Goal: Register for event/course

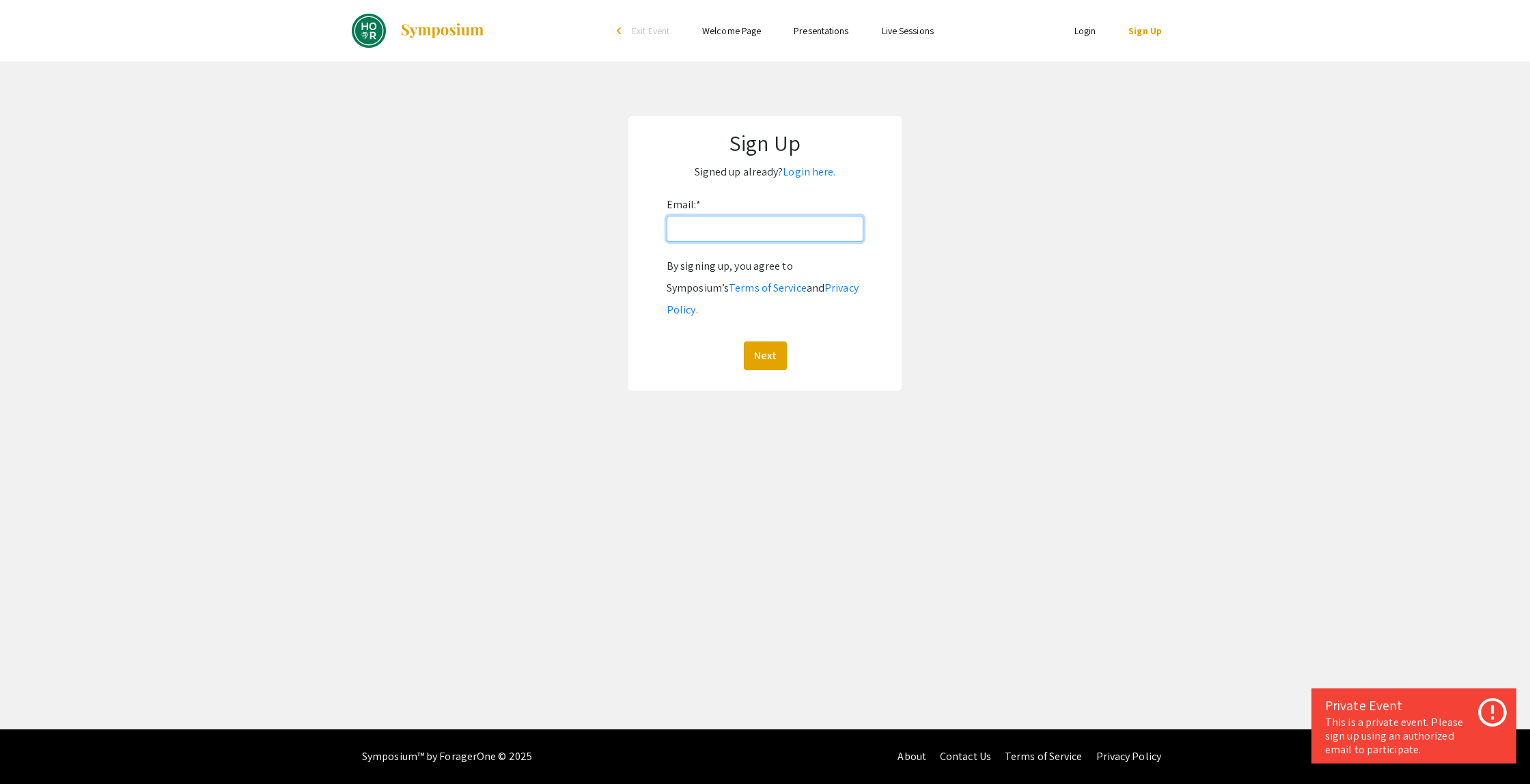
click at [717, 236] on input "Email: *" at bounding box center [765, 228] width 196 height 26
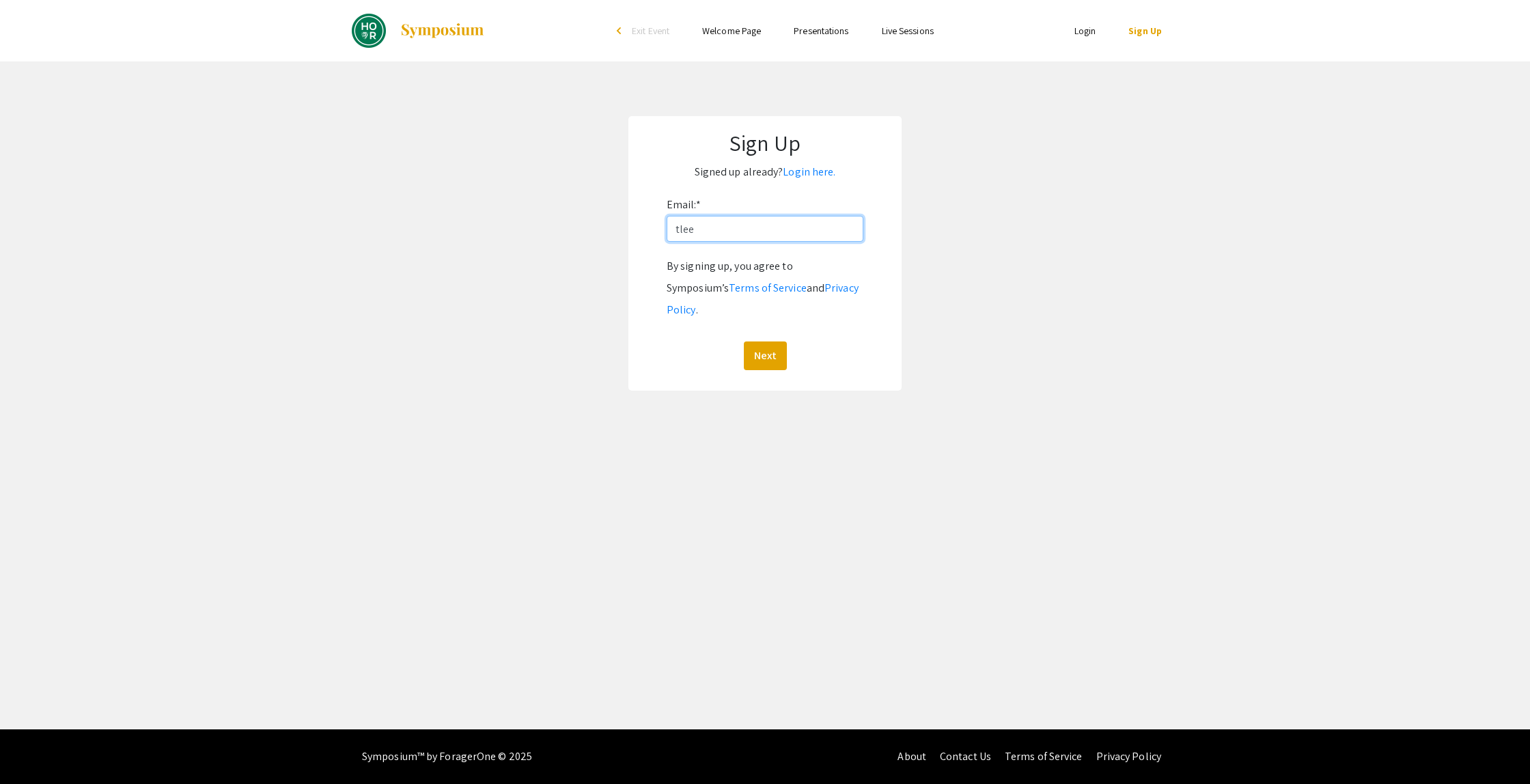
type input "[EMAIL_ADDRESS][DOMAIN_NAME]"
click at [744, 341] on button "Next" at bounding box center [765, 356] width 43 height 29
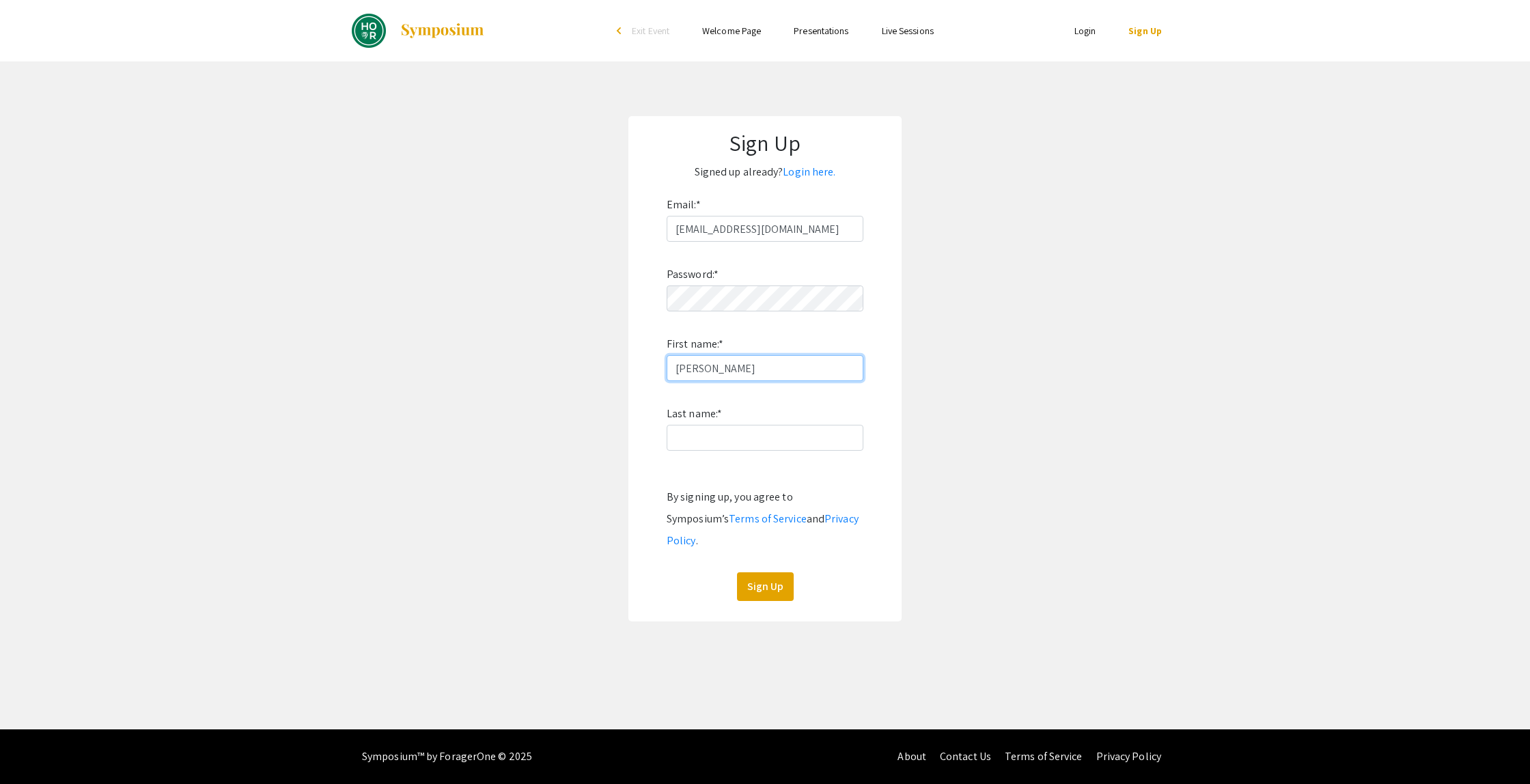
type input "Tyler"
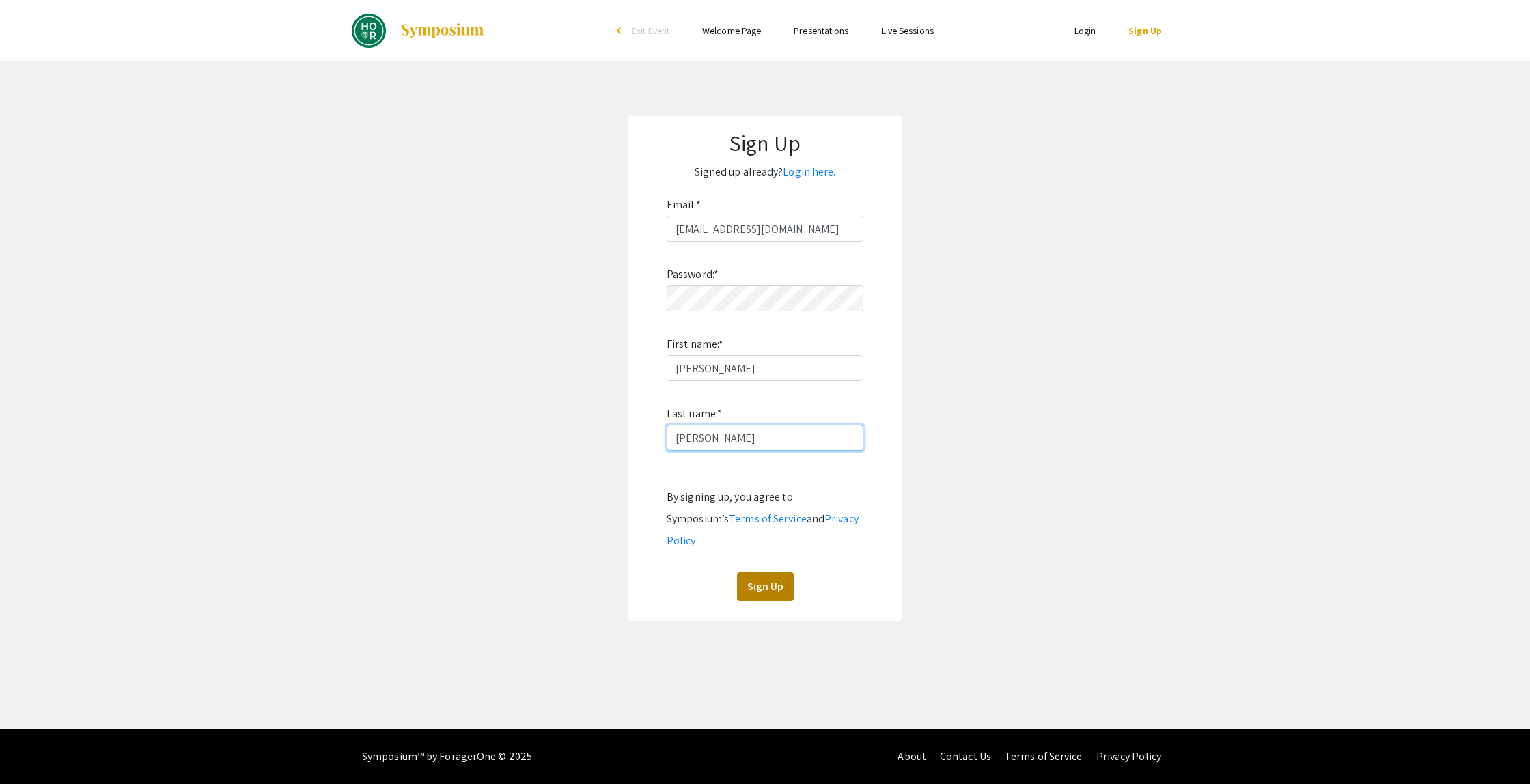
type input "Lee"
click at [780, 572] on button "Sign Up" at bounding box center [765, 587] width 56 height 29
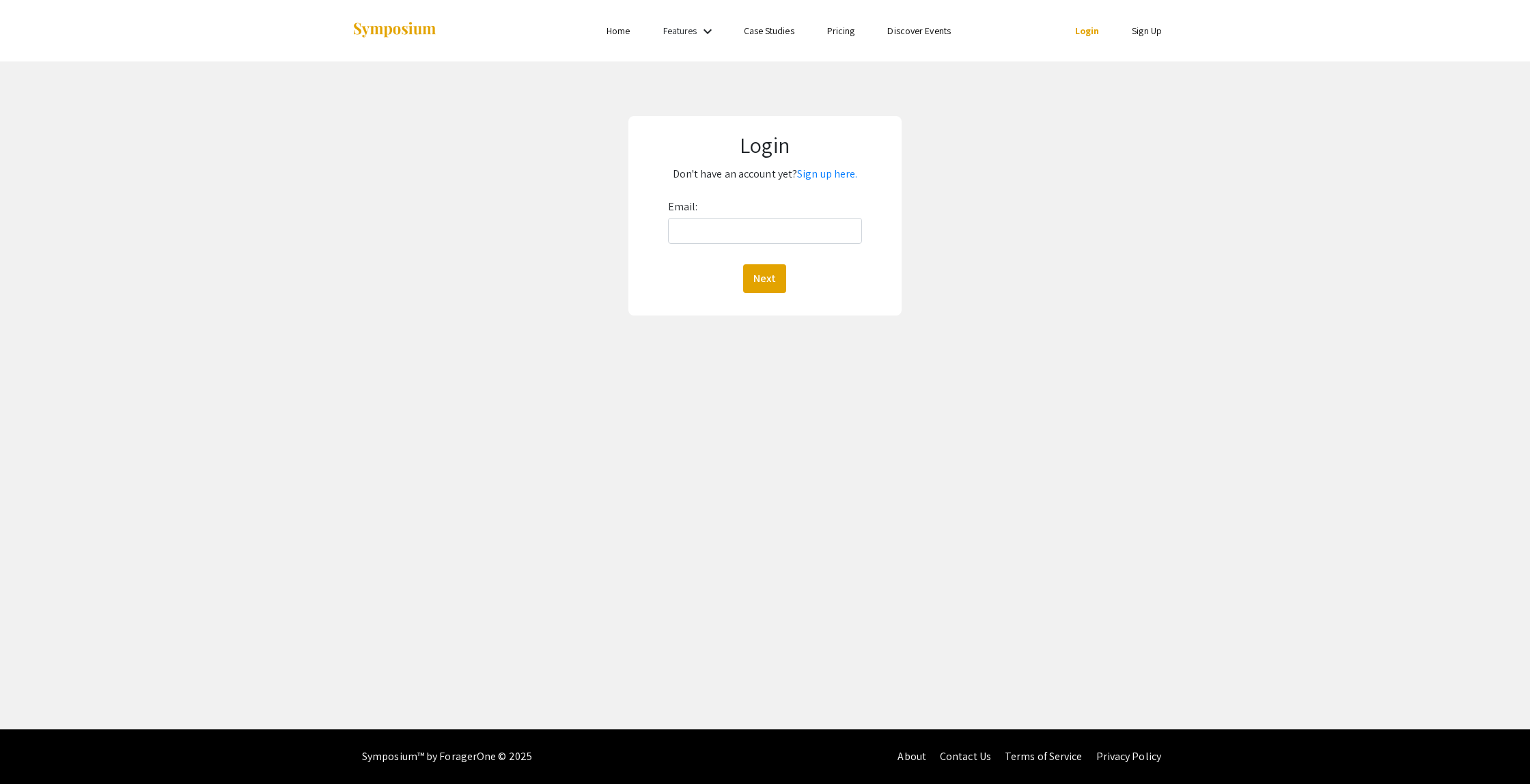
click at [778, 246] on div "Email: Next" at bounding box center [764, 245] width 194 height 97
click at [778, 239] on input "Email:" at bounding box center [764, 230] width 194 height 26
type input "[EMAIL_ADDRESS][DOMAIN_NAME]"
click at [749, 270] on button "Next" at bounding box center [764, 279] width 43 height 29
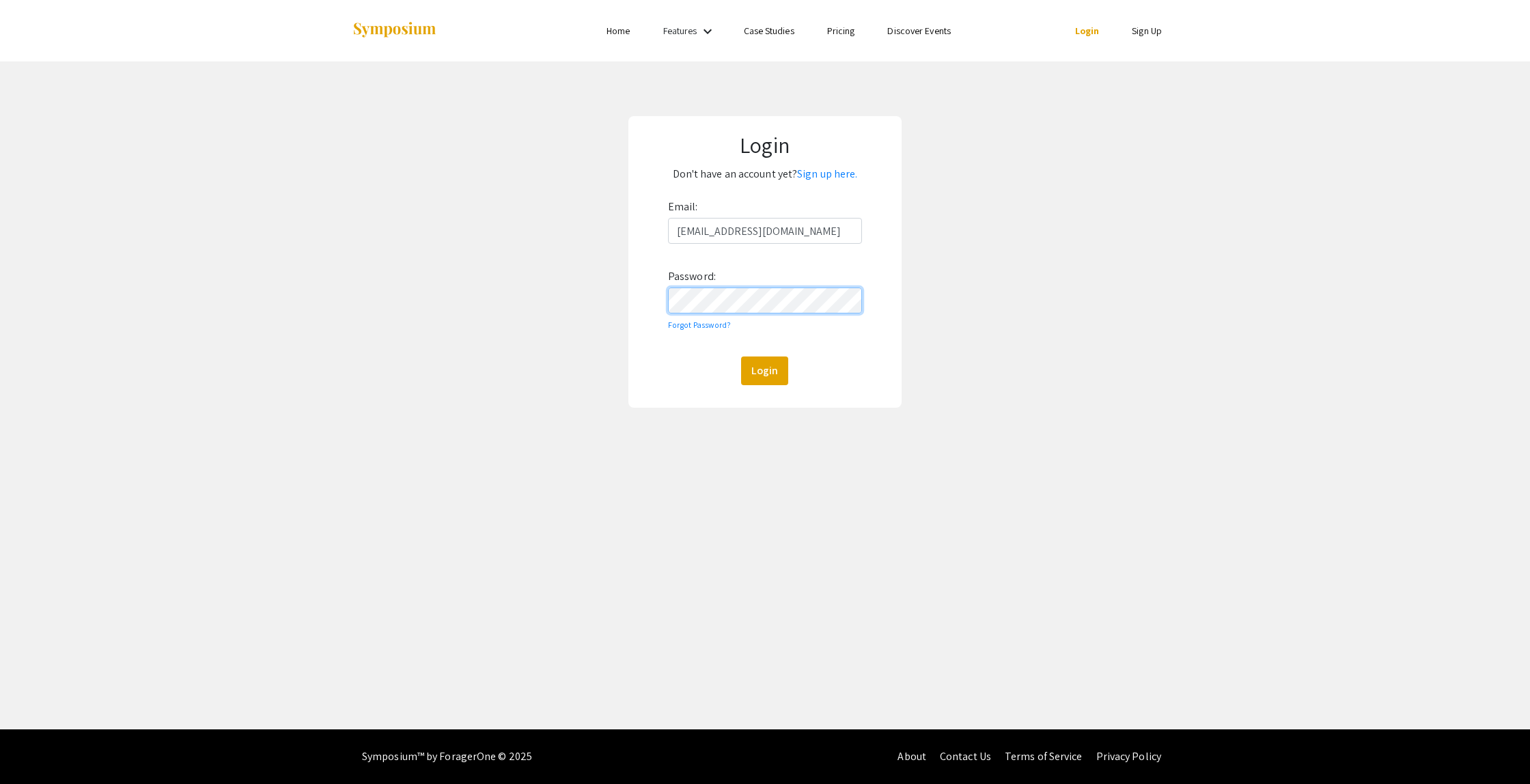
click at [741, 357] on button "Login" at bounding box center [764, 371] width 47 height 29
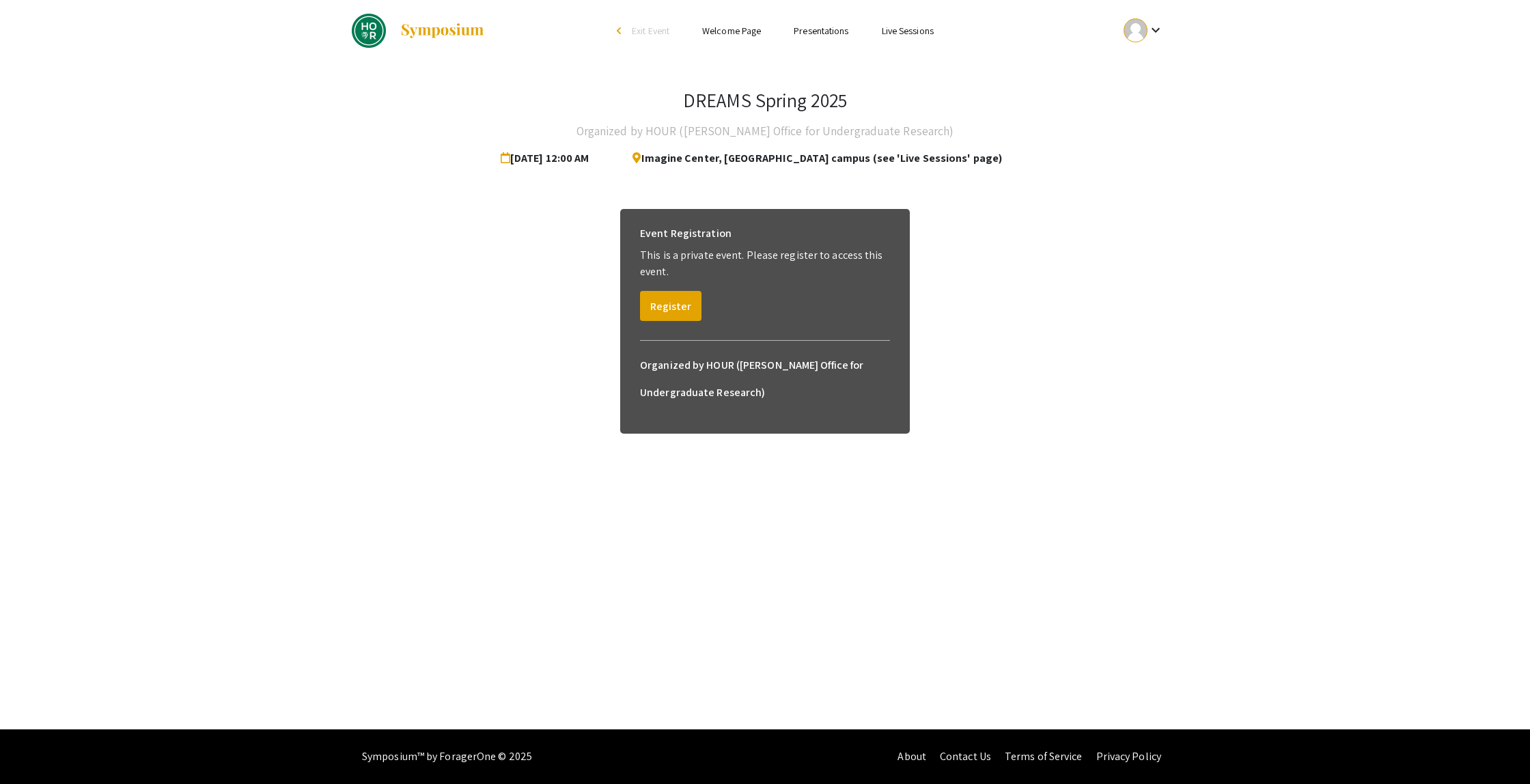
click at [595, 160] on span "[DATE] 12:00 AM" at bounding box center [548, 158] width 94 height 28
